Goal: Transaction & Acquisition: Purchase product/service

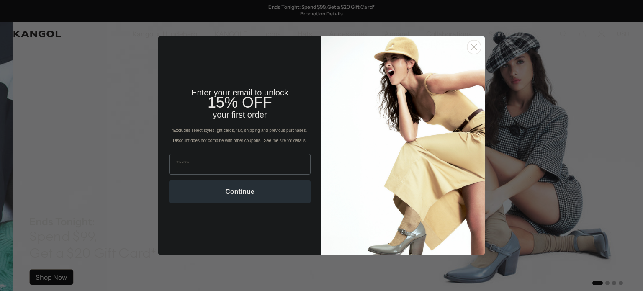
click at [245, 195] on button "Continue" at bounding box center [239, 191] width 141 height 23
click at [471, 45] on circle "Close dialog" at bounding box center [474, 47] width 14 height 14
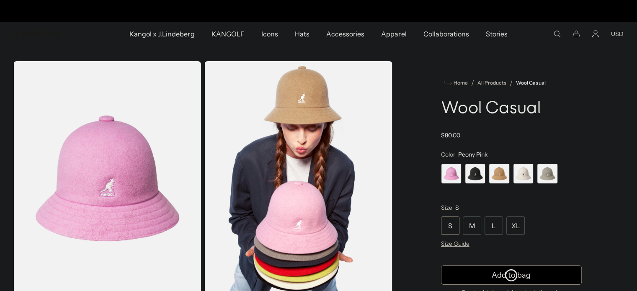
scroll to position [0, 172]
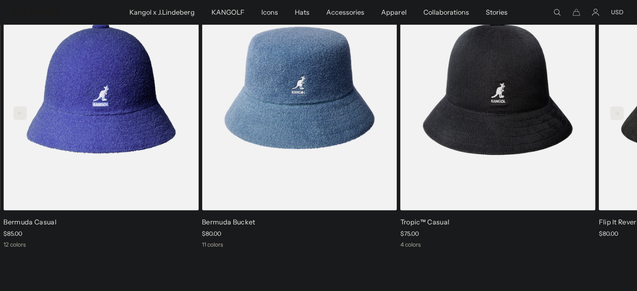
scroll to position [0, 172]
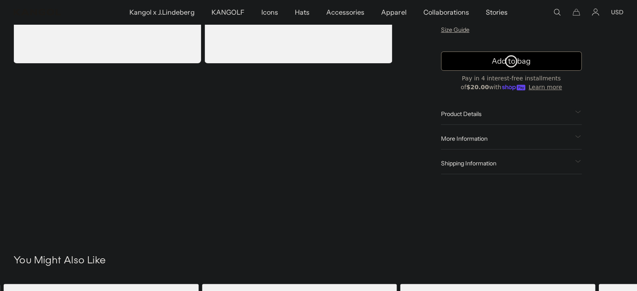
scroll to position [251, 0]
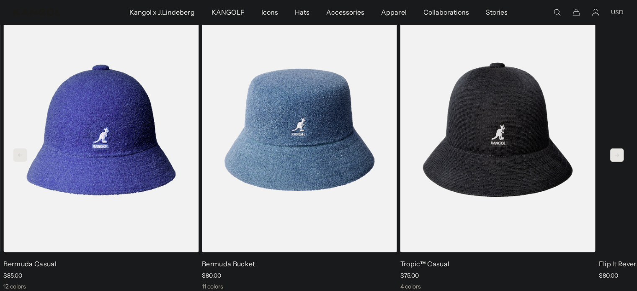
scroll to position [0, 172]
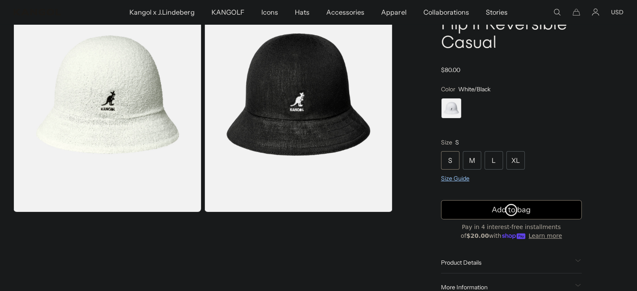
click at [459, 177] on span "Size Guide" at bounding box center [455, 179] width 28 height 8
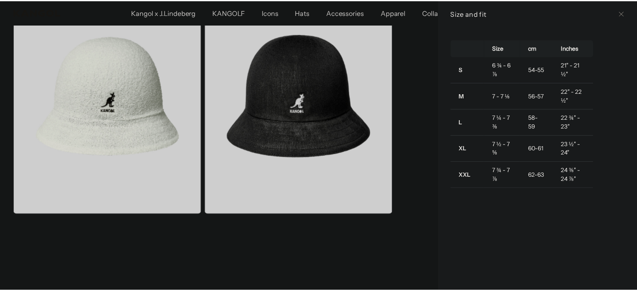
scroll to position [0, 172]
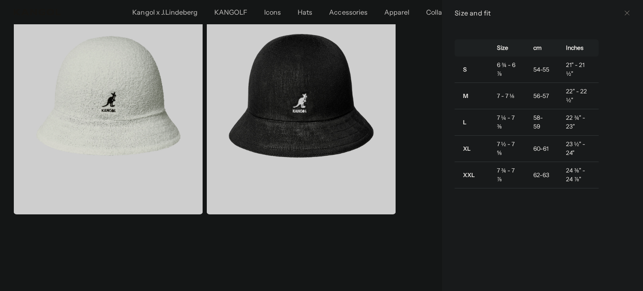
drag, startPoint x: 434, startPoint y: 216, endPoint x: 429, endPoint y: 223, distance: 8.6
click at [434, 219] on div at bounding box center [321, 145] width 643 height 291
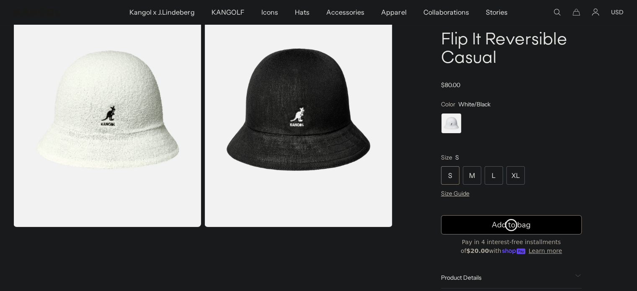
scroll to position [84, 0]
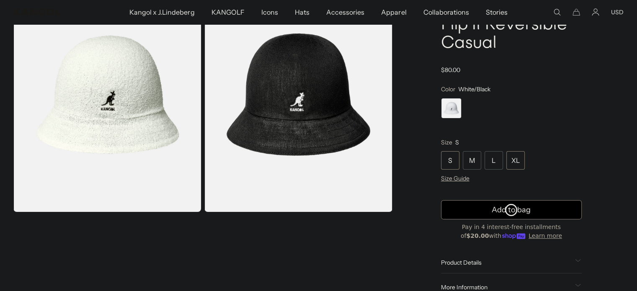
click at [514, 161] on div "XL" at bounding box center [515, 160] width 18 height 18
click at [513, 155] on div "XL" at bounding box center [515, 160] width 18 height 18
click at [514, 159] on div "XL" at bounding box center [515, 160] width 18 height 18
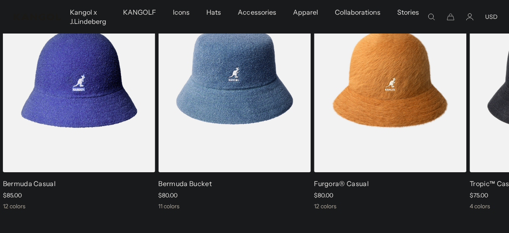
scroll to position [0, 0]
drag, startPoint x: 642, startPoint y: 4, endPoint x: 285, endPoint y: 231, distance: 423.0
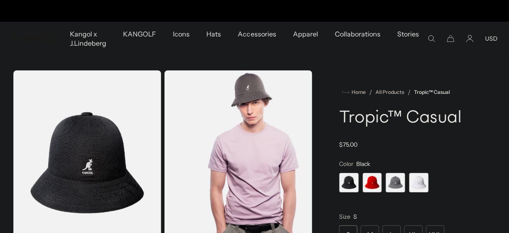
scroll to position [0, 172]
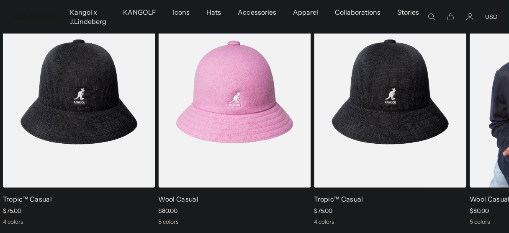
scroll to position [0, 172]
drag, startPoint x: 497, startPoint y: 114, endPoint x: 499, endPoint y: 124, distance: 10.3
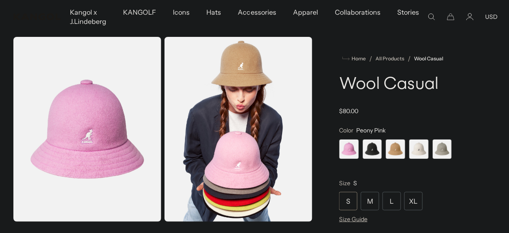
drag, startPoint x: 0, startPoint y: 0, endPoint x: 326, endPoint y: 27, distance: 326.7
click at [326, 27] on ul "Kangol x J.Lindeberg Kangol x J.Lindeberg Men's Shop All Headwear Tops Outerwea…" at bounding box center [245, 16] width 366 height 33
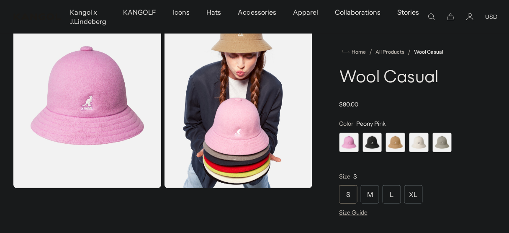
scroll to position [0, 172]
click at [368, 136] on span "2 of 5" at bounding box center [372, 142] width 20 height 20
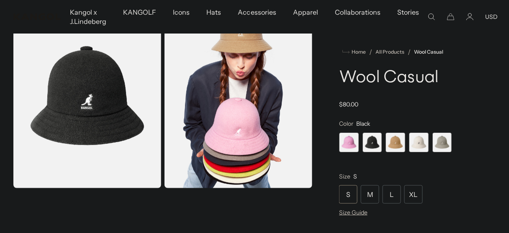
scroll to position [0, 172]
click at [387, 136] on span "3 of 5" at bounding box center [395, 142] width 20 height 20
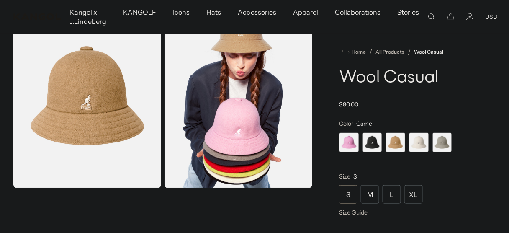
click at [387, 136] on span "3 of 5" at bounding box center [395, 142] width 20 height 20
drag, startPoint x: 387, startPoint y: 136, endPoint x: 393, endPoint y: 140, distance: 7.5
click at [393, 140] on span "3 of 5" at bounding box center [395, 142] width 20 height 20
click at [422, 141] on span "4 of 5" at bounding box center [419, 142] width 20 height 20
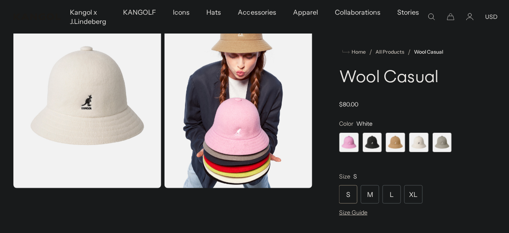
click at [450, 140] on span "5 of 5" at bounding box center [442, 142] width 20 height 20
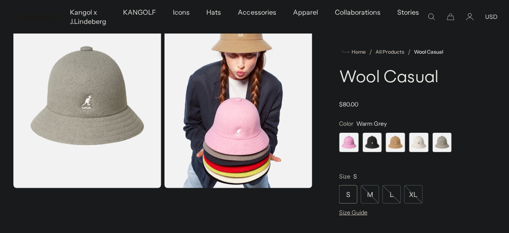
scroll to position [0, 172]
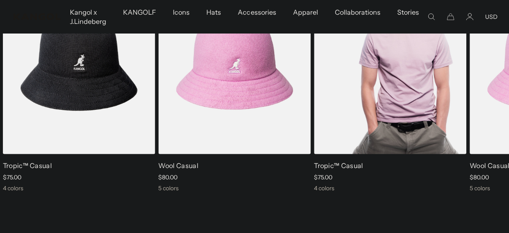
scroll to position [0, 172]
